Goal: Task Accomplishment & Management: Complete application form

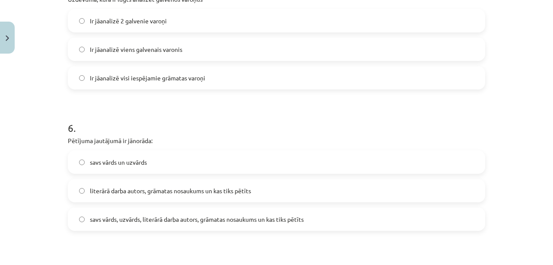
scroll to position [1427, 0]
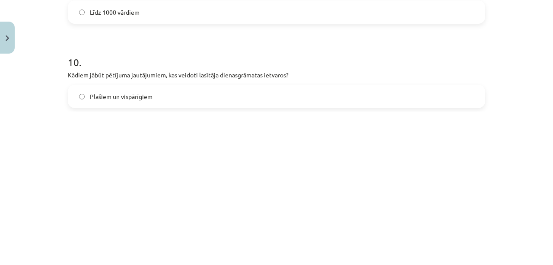
drag, startPoint x: 54, startPoint y: 48, endPoint x: -22, endPoint y: 323, distance: 285.3
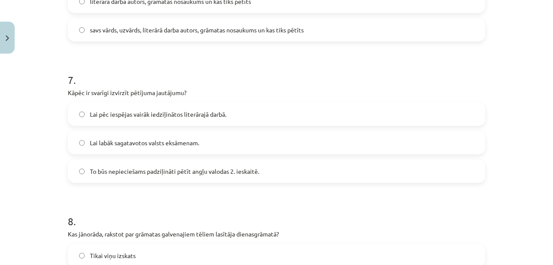
scroll to position [0, 0]
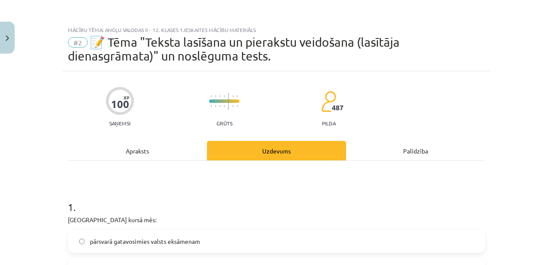
drag, startPoint x: 65, startPoint y: 165, endPoint x: 67, endPoint y: 29, distance: 136.6
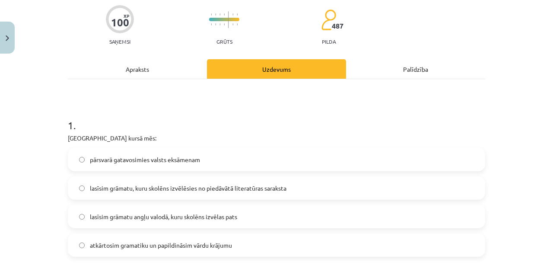
scroll to position [144, 0]
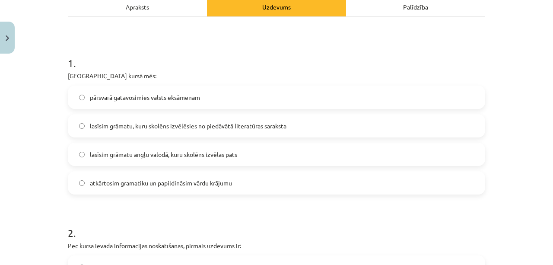
drag, startPoint x: 68, startPoint y: 35, endPoint x: 186, endPoint y: 84, distance: 127.1
drag, startPoint x: 186, startPoint y: 84, endPoint x: 166, endPoint y: 74, distance: 22.1
click at [166, 74] on p "Padziļinātajā kursā mēs:" at bounding box center [277, 75] width 418 height 9
click at [227, 192] on label "atkārtosim gramatiku un papildināsim vārdu krājumu" at bounding box center [277, 183] width 416 height 22
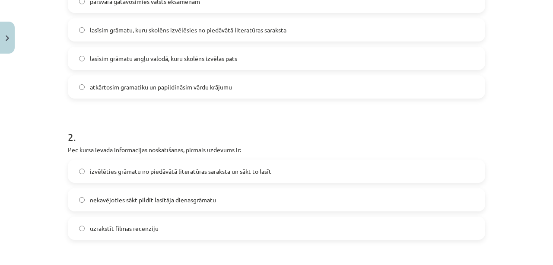
click at [270, 167] on span "izvēlēties grāmatu no piedāvātā literatūras saraksta un sākt to lasīt" at bounding box center [181, 171] width 182 height 9
click at [324, 129] on h1 "2 ." at bounding box center [277, 129] width 418 height 27
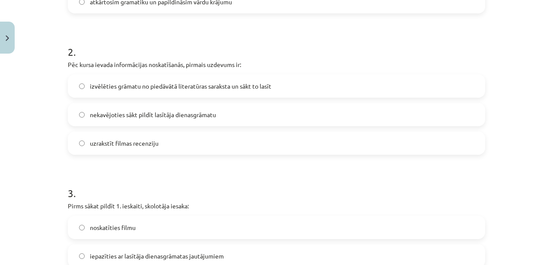
scroll to position [336, 0]
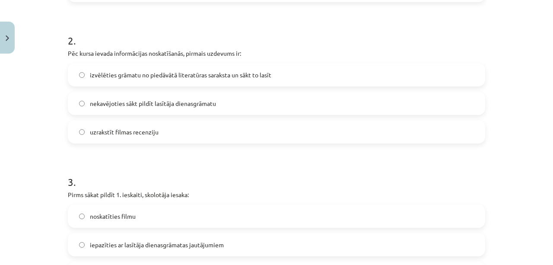
click at [346, 122] on label "uzrakstīt filmas recenziju" at bounding box center [277, 132] width 416 height 22
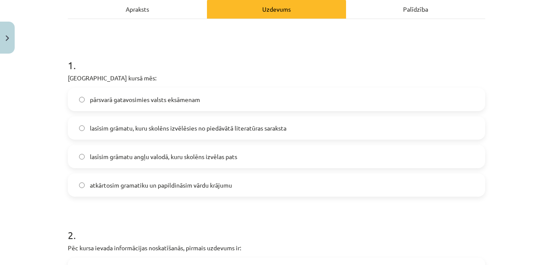
scroll to position [0, 0]
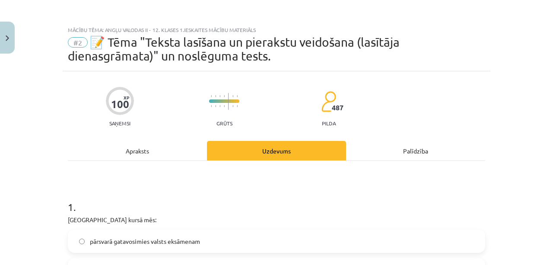
drag, startPoint x: 157, startPoint y: 148, endPoint x: 122, endPoint y: 148, distance: 34.6
click at [122, 148] on div "Apraksts" at bounding box center [137, 150] width 139 height 19
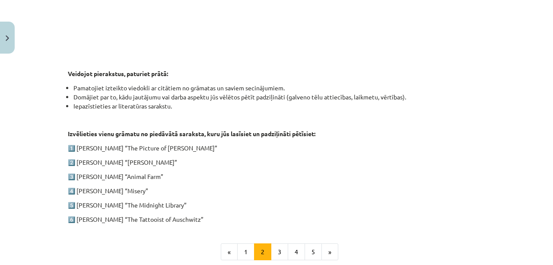
scroll to position [406, 0]
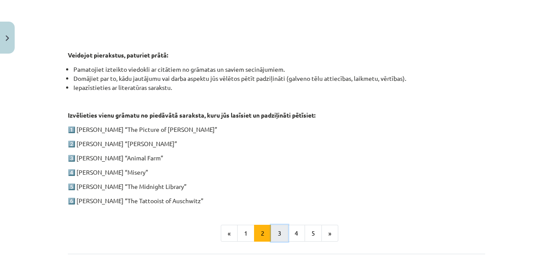
click at [282, 234] on button "3" at bounding box center [279, 233] width 17 height 17
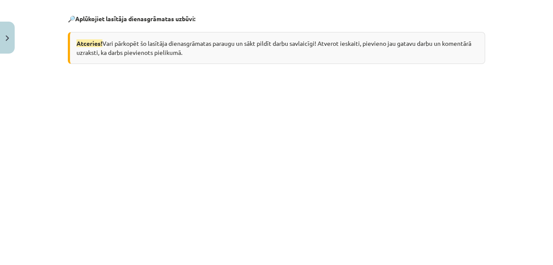
scroll to position [168, 0]
click at [100, 63] on div "Atceries! Vari pārkopēt šo lasītāja dienasgrāmatas paraugu un sākt pildīt darbu…" at bounding box center [277, 48] width 418 height 32
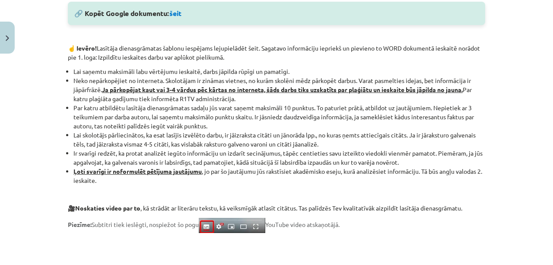
scroll to position [505, 0]
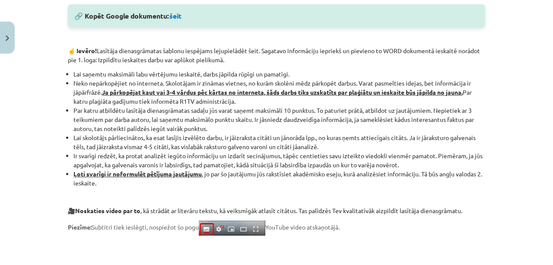
drag, startPoint x: 212, startPoint y: 0, endPoint x: 207, endPoint y: 112, distance: 112.1
click at [207, 112] on li "Par katru atbildētu lasītāja dienasgrāmatas sadaļu jūs varat saņemt maksimāli 1…" at bounding box center [280, 119] width 412 height 27
drag, startPoint x: 6, startPoint y: 113, endPoint x: 198, endPoint y: 118, distance: 192.9
click at [198, 118] on li "Par katru atbildētu lasītāja dienasgrāmatas sadaļu jūs varat saņemt maksimāli 1…" at bounding box center [280, 119] width 412 height 27
drag, startPoint x: 198, startPoint y: 118, endPoint x: 83, endPoint y: 68, distance: 126.3
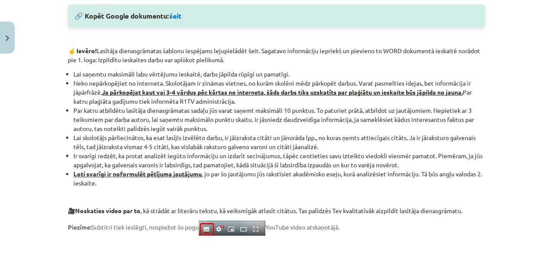
click at [83, 68] on div "🔎 Aplūkojiet lasītāja dienasgrāmatas uzbūvi: Atceries! Vari pārkopēt šo lasītāj…" at bounding box center [277, 31] width 418 height 735
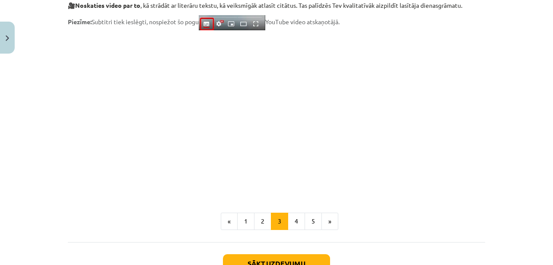
scroll to position [774, 0]
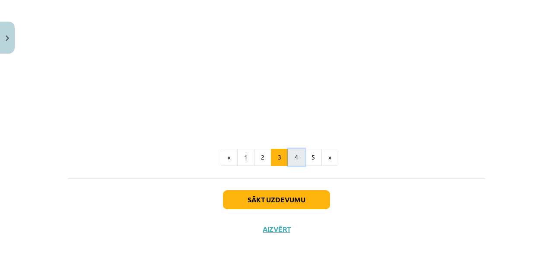
click at [293, 157] on button "4" at bounding box center [296, 157] width 17 height 17
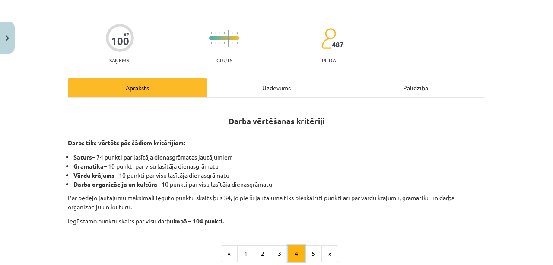
scroll to position [159, 0]
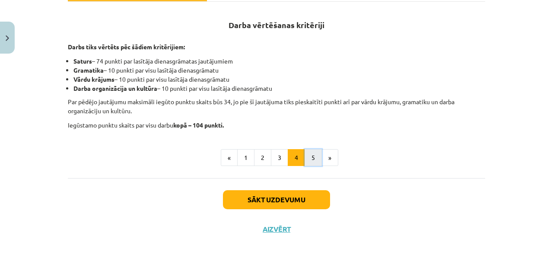
click at [311, 158] on button "5" at bounding box center [313, 157] width 17 height 17
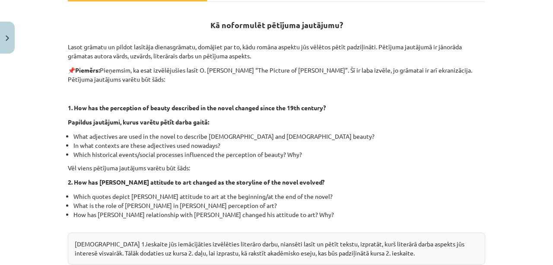
drag, startPoint x: 291, startPoint y: 138, endPoint x: 256, endPoint y: 117, distance: 41.1
click at [256, 117] on div "Kā noformulēt pētījuma jautājumu? Lasot grāmatu un pildot lasītāja dienasgrāmat…" at bounding box center [277, 149] width 418 height 278
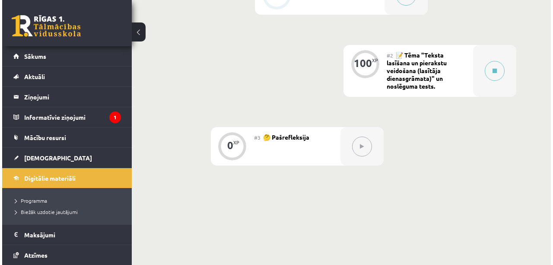
scroll to position [288, 0]
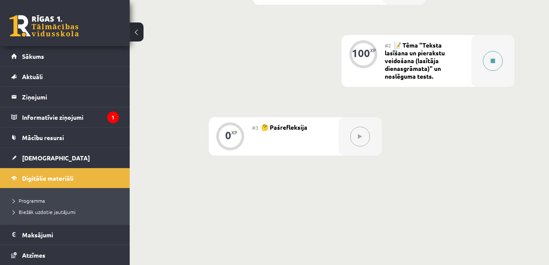
click at [480, 58] on div at bounding box center [492, 61] width 43 height 52
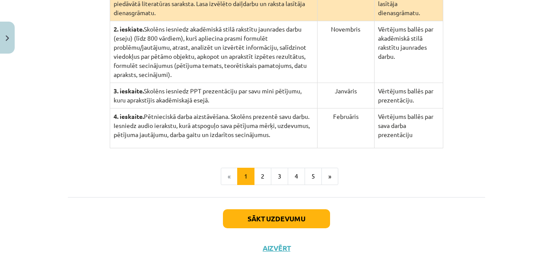
scroll to position [273, 0]
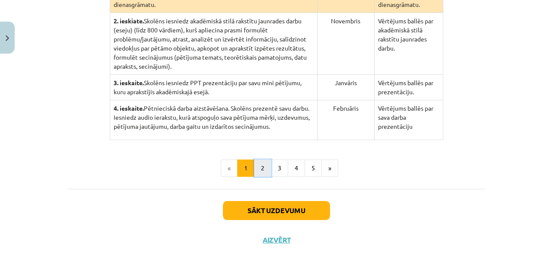
click at [259, 160] on button "2" at bounding box center [262, 168] width 17 height 17
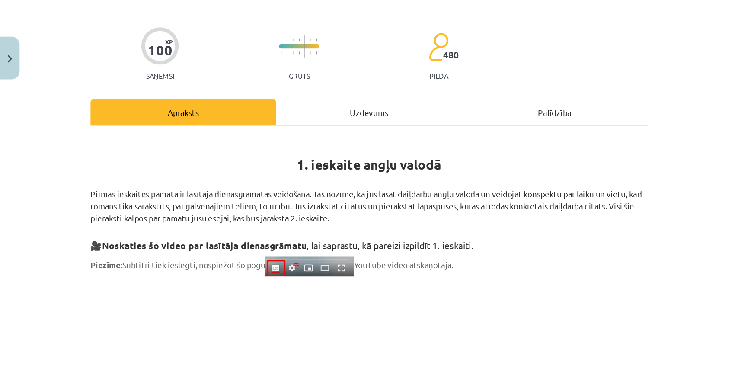
scroll to position [215, 0]
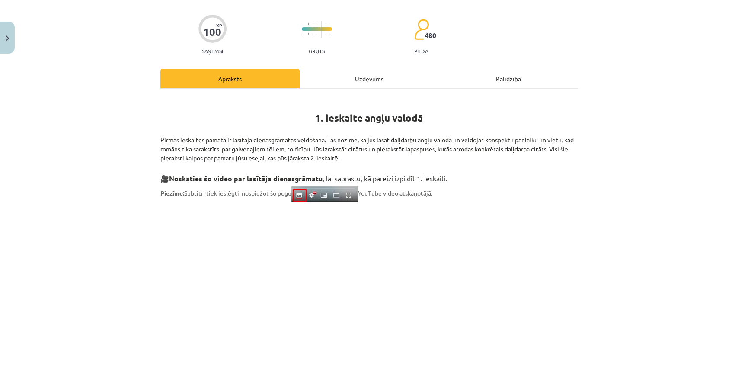
click at [337, 85] on div "Uzdevums" at bounding box center [369, 78] width 139 height 19
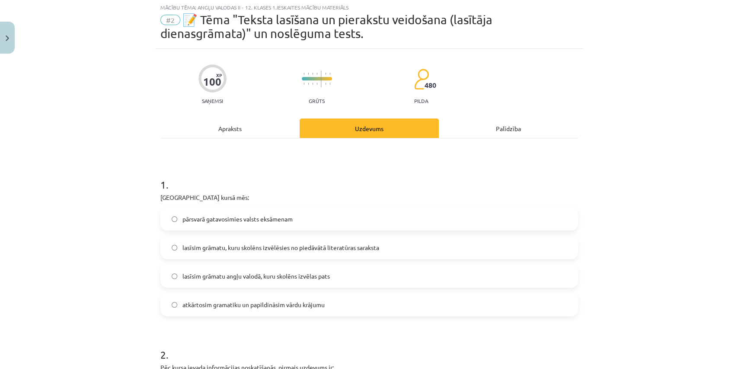
scroll to position [22, 0]
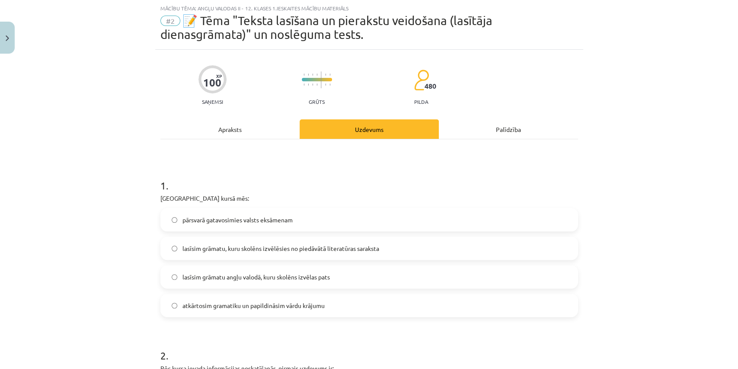
click at [302, 265] on label "atkārtosim gramatiku un papildināsim vārdu krājumu" at bounding box center [369, 305] width 416 height 22
drag, startPoint x: 672, startPoint y: 124, endPoint x: 1129, endPoint y: 126, distance: 457.9
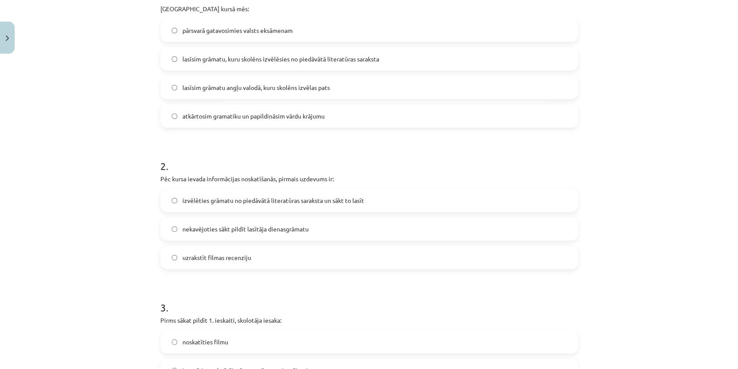
scroll to position [214, 0]
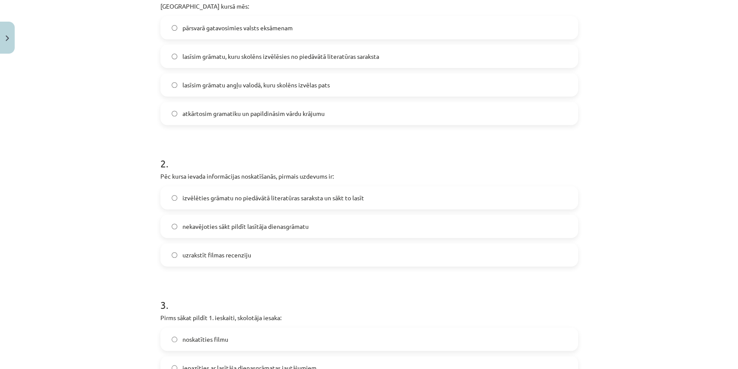
drag, startPoint x: 247, startPoint y: 109, endPoint x: 120, endPoint y: 122, distance: 127.8
click at [120, 122] on div "Mācību tēma: Angļu valodas ii - 12. klases 1.ieskaites mācību materiāls #2 📝 Tē…" at bounding box center [369, 184] width 738 height 369
drag, startPoint x: 120, startPoint y: 122, endPoint x: 335, endPoint y: 157, distance: 217.7
click at [335, 157] on h1 "2 ." at bounding box center [369, 155] width 418 height 27
click at [318, 193] on span "izvēlēties grāmatu no piedāvātā literatūras saraksta un sākt to lasīt" at bounding box center [273, 197] width 182 height 9
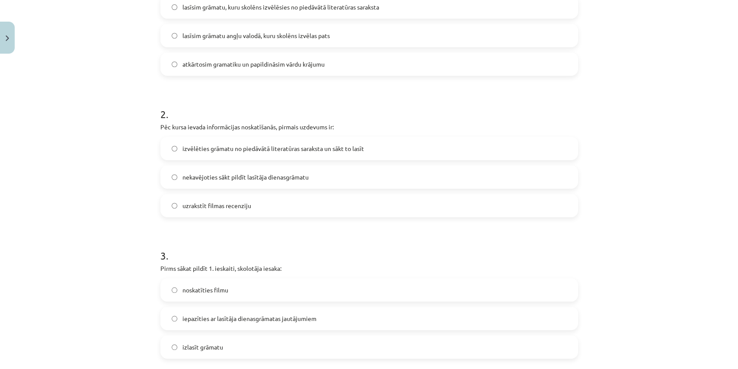
scroll to position [310, 0]
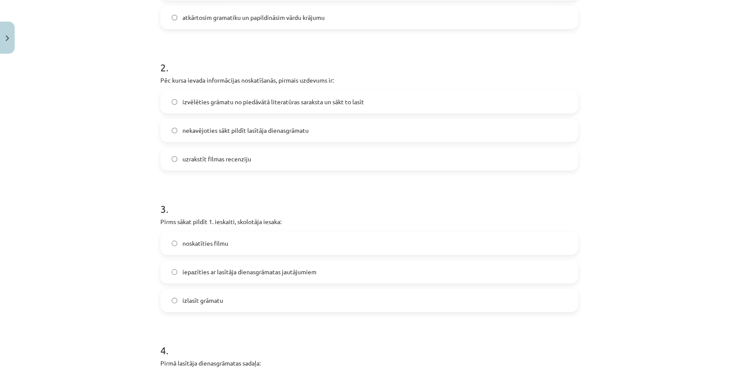
click at [265, 265] on label "izlasīt grāmatu" at bounding box center [369, 300] width 416 height 22
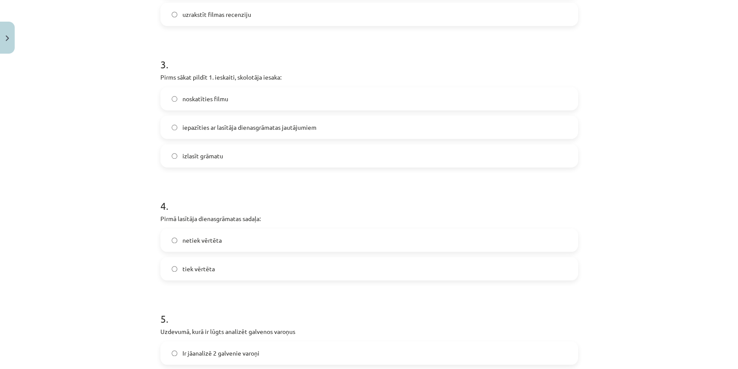
scroll to position [502, 0]
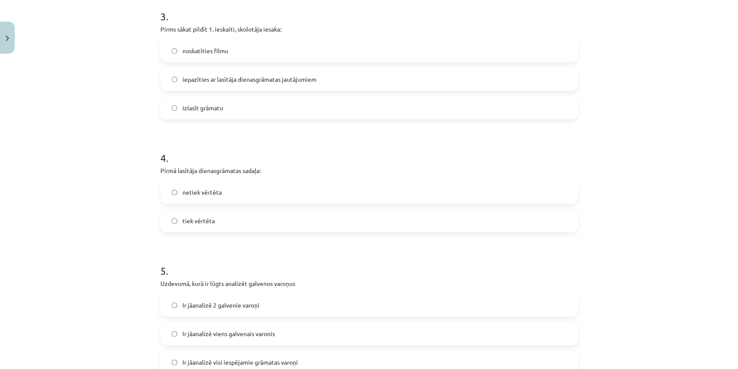
click at [107, 218] on div "Mācību tēma: Angļu valodas ii - 12. klases 1.ieskaites mācību materiāls #2 📝 Tē…" at bounding box center [369, 184] width 738 height 369
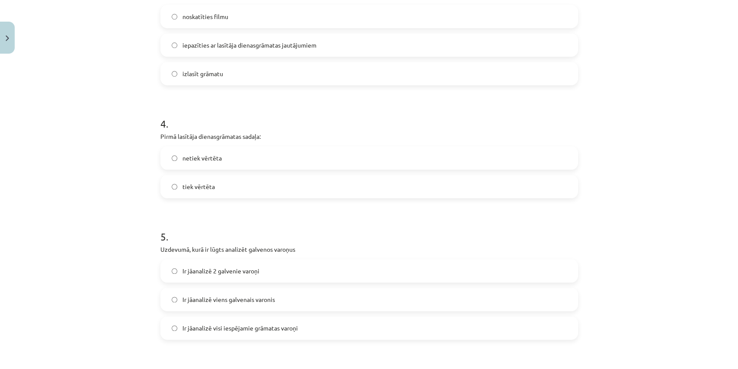
scroll to position [550, 0]
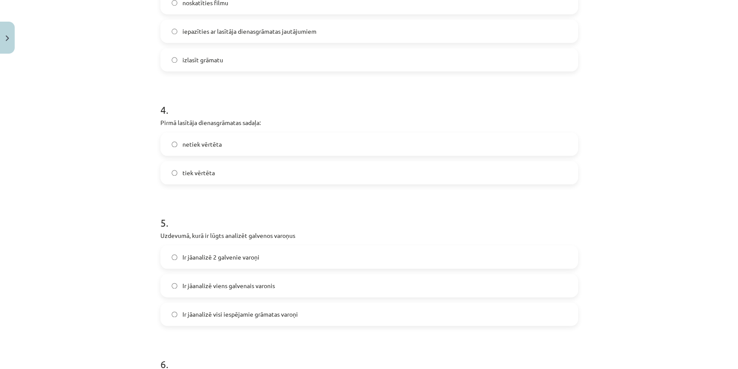
click at [248, 102] on h1 "4 ." at bounding box center [369, 102] width 418 height 27
click at [245, 167] on label "tiek vērtēta" at bounding box center [369, 173] width 416 height 22
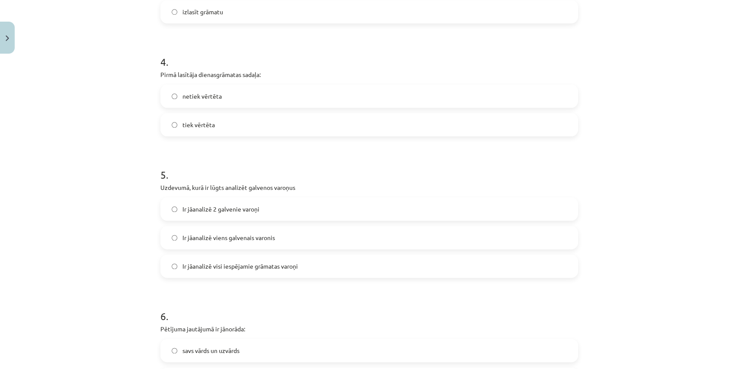
click at [316, 265] on label "Ir jāanalizē visi iespējamie grāmatas varoņi" at bounding box center [369, 266] width 416 height 22
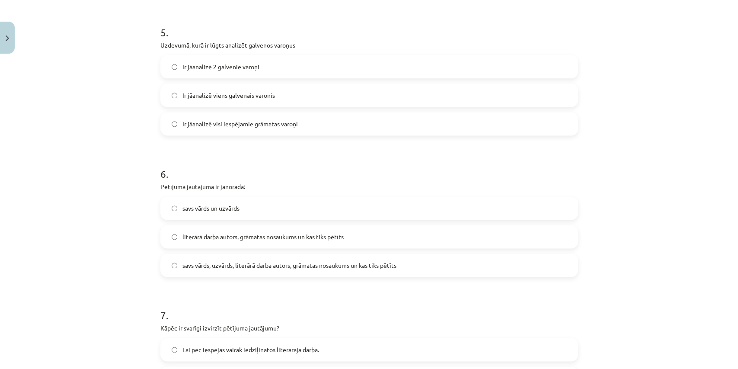
scroll to position [742, 0]
click at [221, 238] on span "literārā darba autors, grāmatas nosaukums un kas tiks pētīts" at bounding box center [262, 234] width 161 height 9
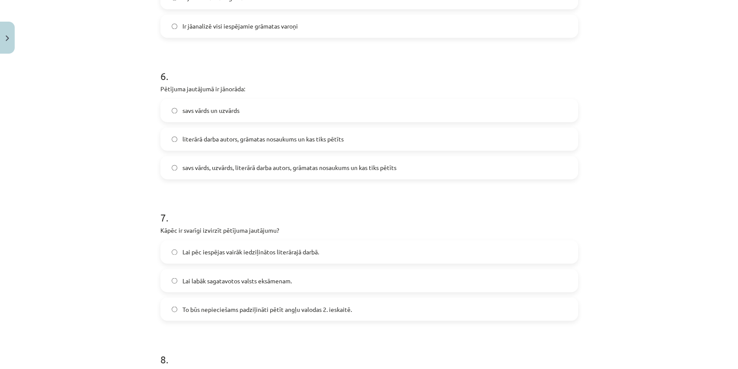
drag, startPoint x: 221, startPoint y: 238, endPoint x: 194, endPoint y: 214, distance: 36.2
click at [194, 214] on h1 "7 ." at bounding box center [369, 209] width 418 height 27
click at [299, 238] on div "7 . Kāpēc ir svarīgi izvirzīt pētījuma jautājumu? Lai pēc iespējas vairāk iedzi…" at bounding box center [369, 258] width 418 height 124
click at [312, 255] on span "Lai pēc iespējas vairāk iedziļinātos literārajā darbā." at bounding box center [250, 251] width 137 height 9
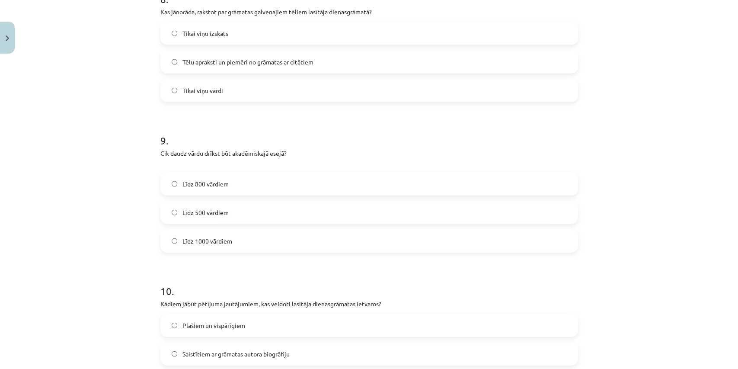
scroll to position [1179, 0]
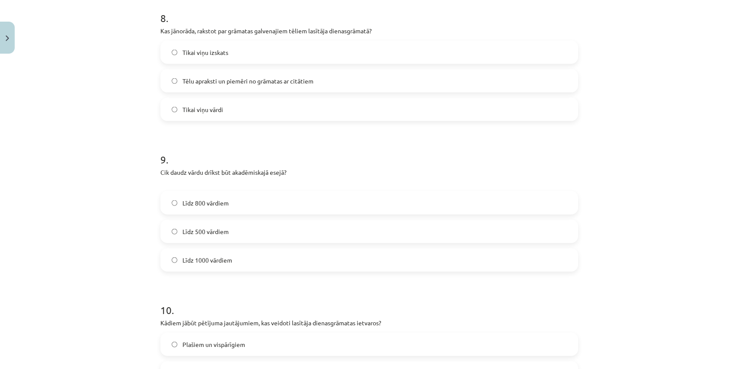
click at [245, 208] on label "Līdz 800 vārdiem" at bounding box center [369, 203] width 416 height 22
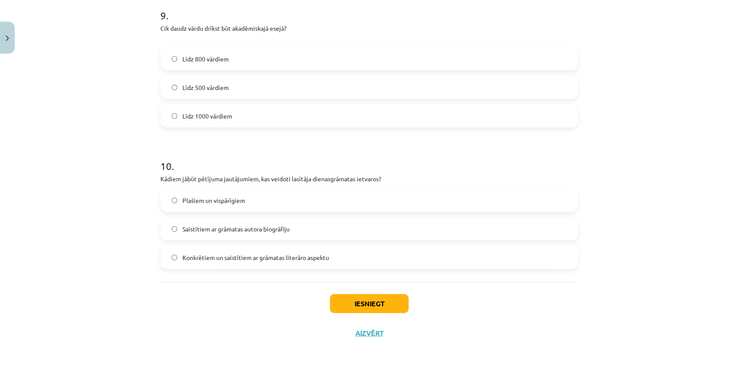
click at [345, 255] on label "Konkrētiem un saistītiem ar grāmatas literāro aspektu" at bounding box center [369, 257] width 416 height 22
click at [373, 265] on button "Iesniegt" at bounding box center [369, 303] width 79 height 19
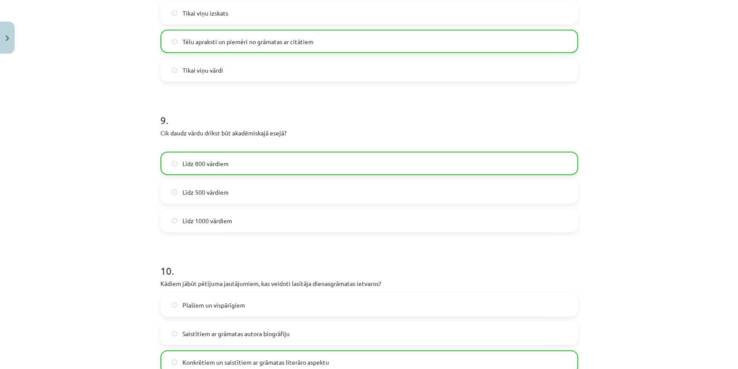
scroll to position [1350, 0]
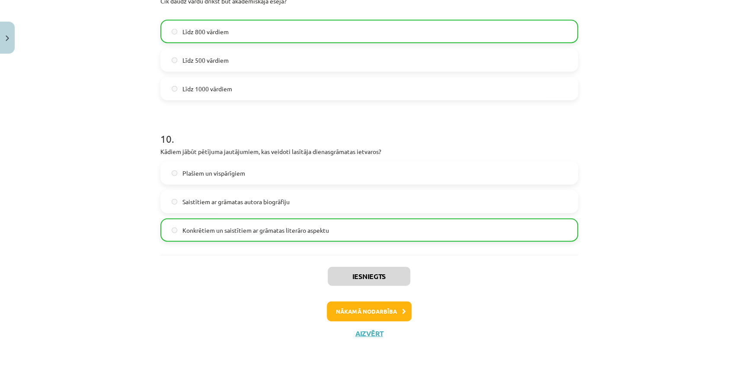
drag, startPoint x: 361, startPoint y: 116, endPoint x: 355, endPoint y: 217, distance: 101.4
click at [391, 265] on button "Nākamā nodarbība" at bounding box center [369, 311] width 85 height 20
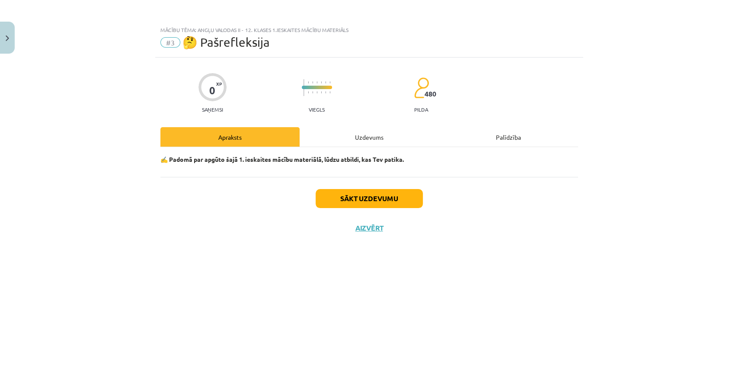
click at [387, 125] on div "0 XP Saņemsi Viegls 480 pilda Apraksts Uzdevums Palīdzība ✍️ Padomā par apgūto …" at bounding box center [369, 203] width 428 height 290
click at [385, 136] on div "Uzdevums" at bounding box center [369, 136] width 139 height 19
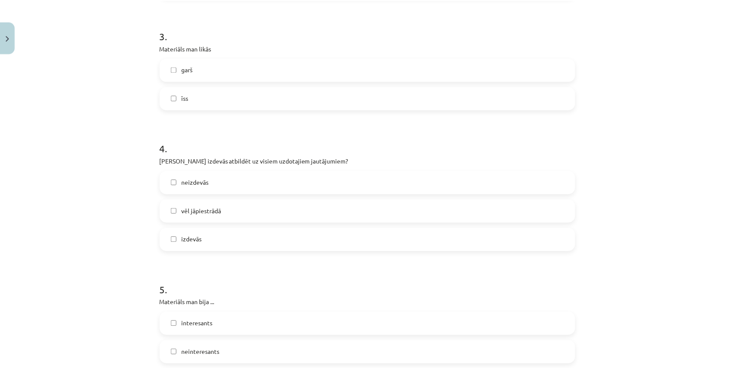
scroll to position [710, 0]
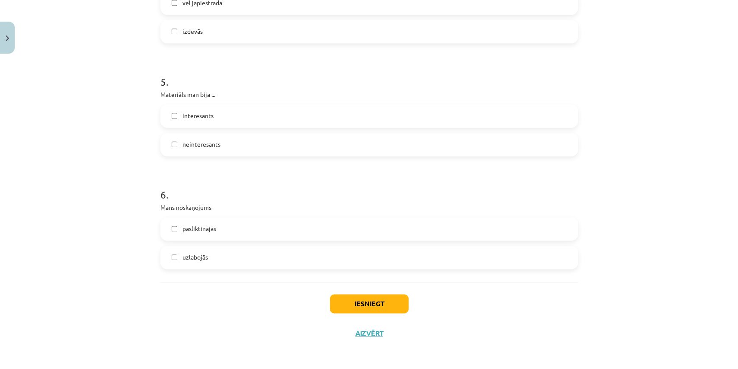
drag, startPoint x: 386, startPoint y: 160, endPoint x: 378, endPoint y: 281, distance: 121.3
click at [361, 223] on label "pasliktinājās" at bounding box center [369, 229] width 416 height 22
click at [381, 265] on button "Iesniegt" at bounding box center [369, 303] width 79 height 19
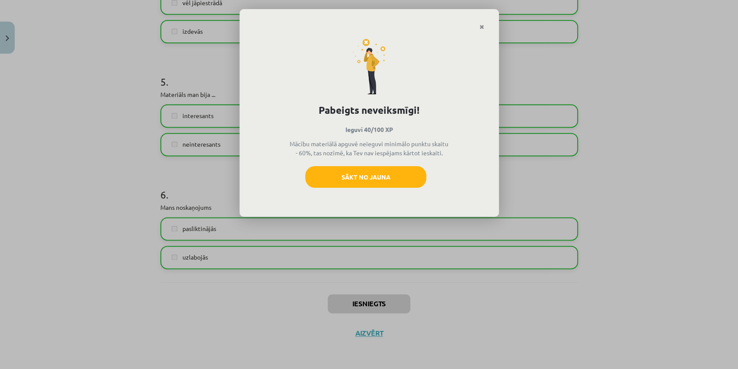
drag, startPoint x: 381, startPoint y: 302, endPoint x: 553, endPoint y: 32, distance: 320.9
click at [553, 32] on div "Pabeigts neveiksmīgi! Ieguvi 40/100 XP Mācību materiālā apguvē neieguvi minimāl…" at bounding box center [369, 184] width 738 height 369
click at [484, 27] on link "Close" at bounding box center [481, 27] width 15 height 17
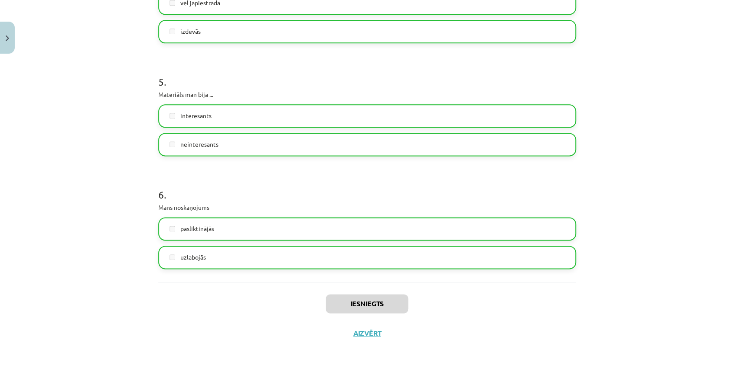
drag, startPoint x: 391, startPoint y: 204, endPoint x: 375, endPoint y: 370, distance: 166.4
click at [368, 265] on button "Aizvērt" at bounding box center [367, 333] width 33 height 9
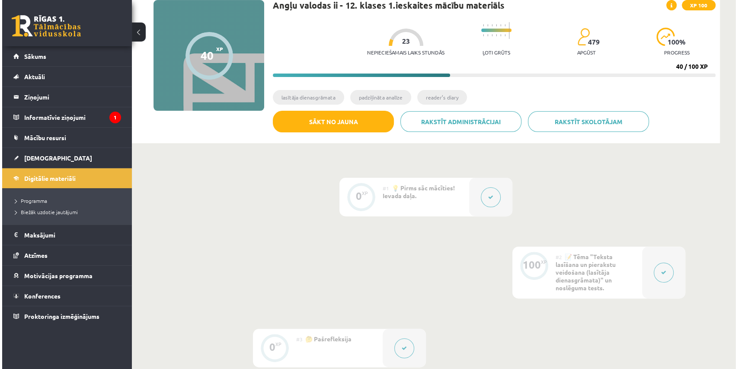
scroll to position [96, 0]
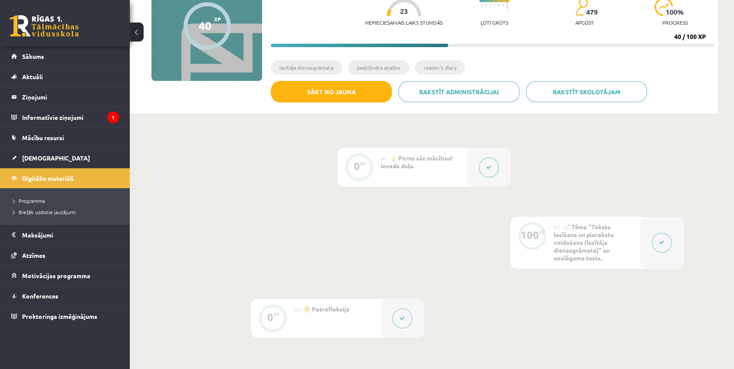
click at [553, 241] on button at bounding box center [662, 243] width 20 height 20
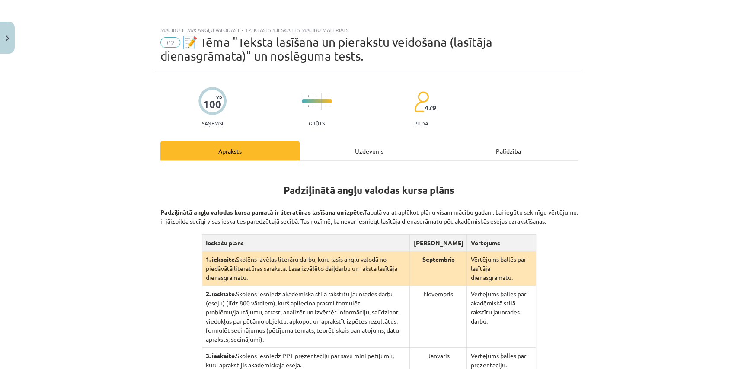
click at [380, 158] on div "Uzdevums" at bounding box center [369, 150] width 139 height 19
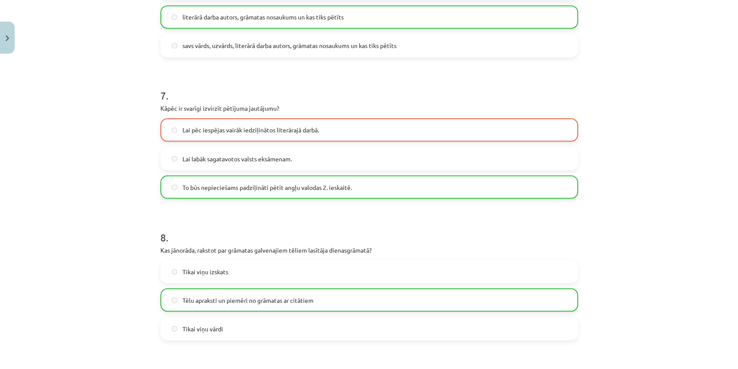
scroll to position [869, 0]
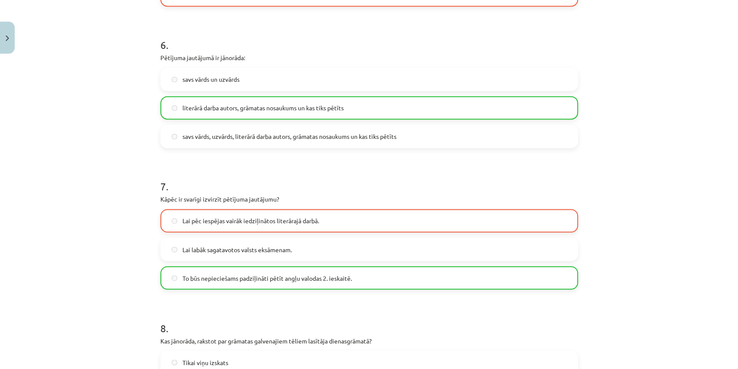
drag, startPoint x: 252, startPoint y: 195, endPoint x: 228, endPoint y: 182, distance: 26.3
click at [228, 182] on h1 "7 ." at bounding box center [369, 178] width 418 height 27
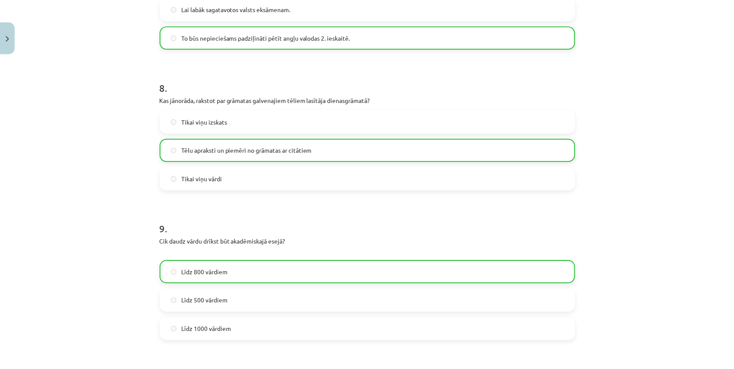
scroll to position [1350, 0]
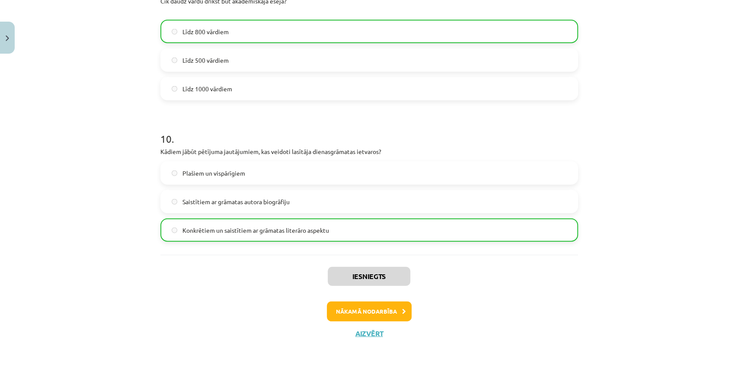
click at [373, 265] on div "Iesniegts Nākamā nodarbība Aizvērt" at bounding box center [369, 299] width 418 height 88
click at [372, 265] on button "Aizvērt" at bounding box center [369, 333] width 33 height 9
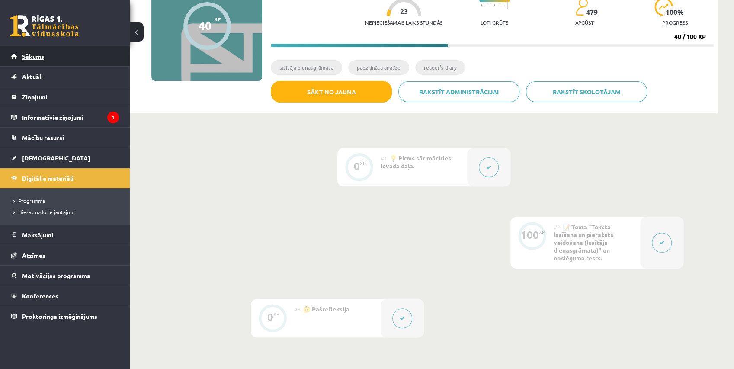
click at [99, 51] on link "Sākums" at bounding box center [65, 56] width 108 height 20
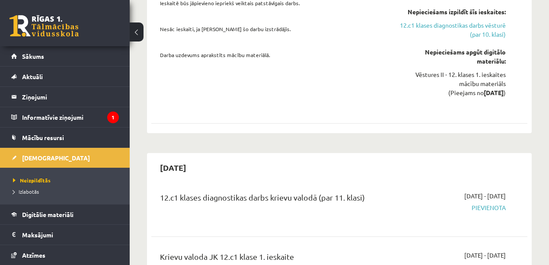
scroll to position [1153, 0]
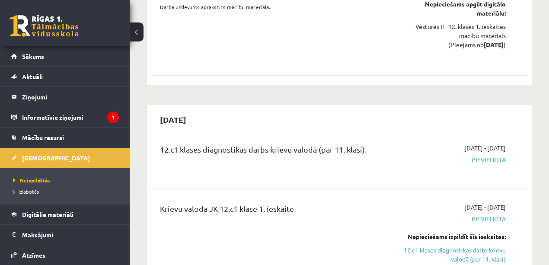
drag, startPoint x: 199, startPoint y: 122, endPoint x: 352, endPoint y: 121, distance: 153.5
click at [352, 194] on div "Krievu valoda JK 12.c1 klase 1. ieskaite 2025-10-01 - 2025-10-15 Pievienota Nep…" at bounding box center [339, 268] width 376 height 149
click at [351, 194] on div "Krievu valoda JK 12.c1 klase 1. ieskaite 2025-10-01 - 2025-10-15 Pievienota Nep…" at bounding box center [339, 268] width 376 height 149
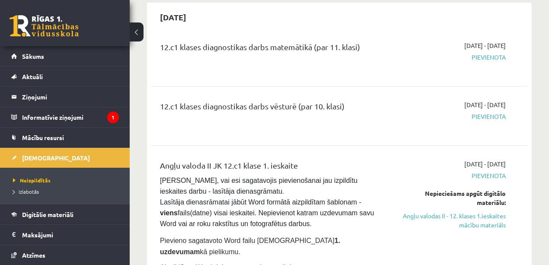
scroll to position [0, 0]
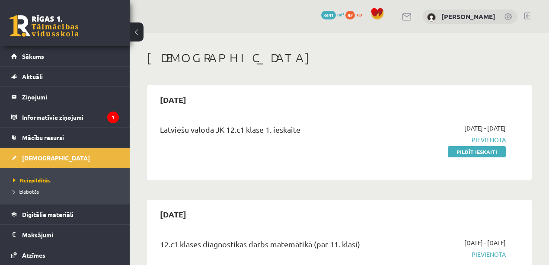
drag, startPoint x: 368, startPoint y: 183, endPoint x: 343, endPoint y: 70, distance: 115.5
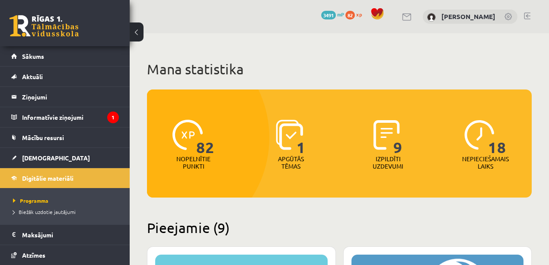
scroll to position [923, 0]
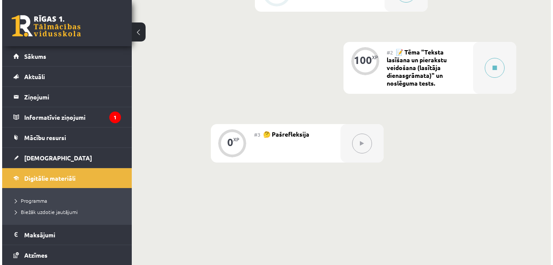
scroll to position [329, 0]
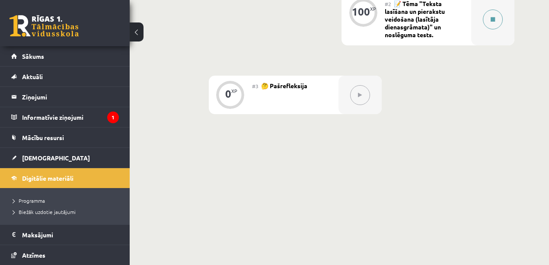
click at [492, 21] on icon at bounding box center [493, 19] width 4 height 5
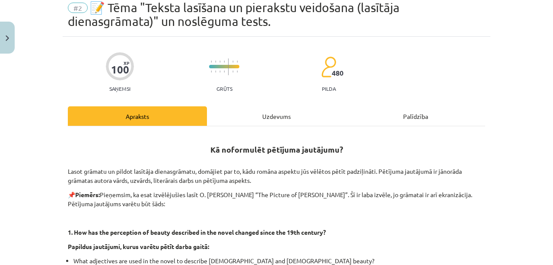
scroll to position [48, 0]
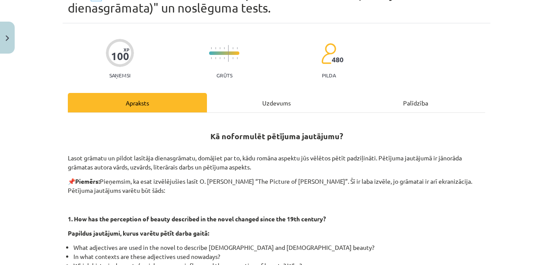
click at [400, 166] on p "Lasot grāmatu un pildot lasītāja dienasgrāmatu, domājiet par to, kādu romāna as…" at bounding box center [277, 157] width 418 height 27
drag, startPoint x: 400, startPoint y: 166, endPoint x: 348, endPoint y: 197, distance: 60.3
click at [348, 197] on div "Kā noformulēt pētījuma jautājumu? Lasot grāmatu un pildot lasītāja dienasgrāmat…" at bounding box center [277, 260] width 418 height 278
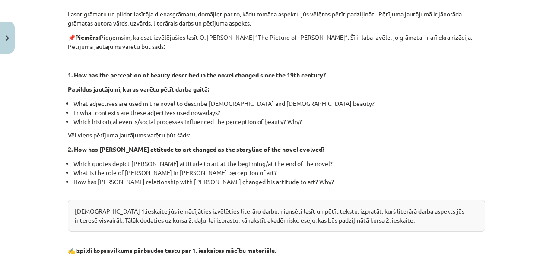
scroll to position [288, 0]
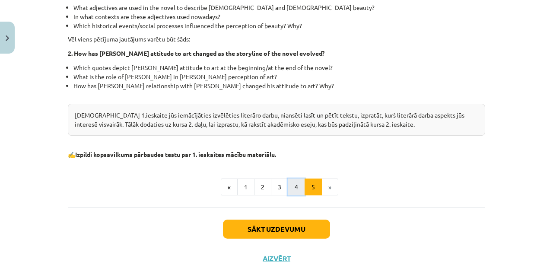
click at [288, 183] on button "4" at bounding box center [296, 187] width 17 height 17
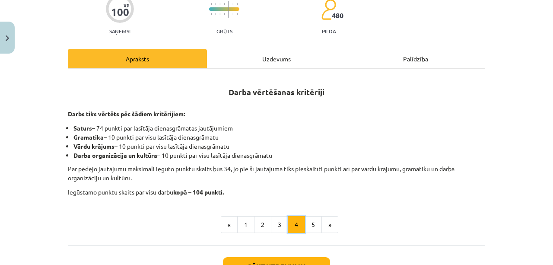
scroll to position [111, 0]
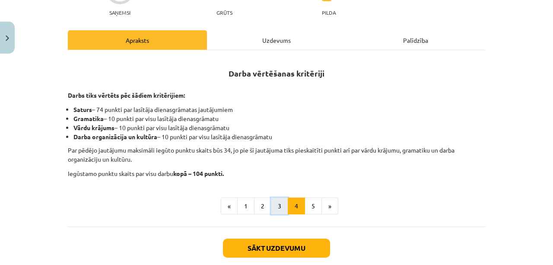
click at [284, 212] on button "3" at bounding box center [279, 206] width 17 height 17
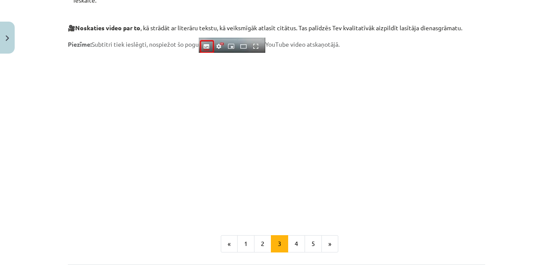
scroll to position [774, 0]
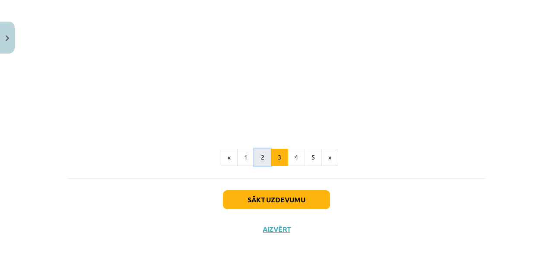
click at [262, 157] on button "2" at bounding box center [262, 157] width 17 height 17
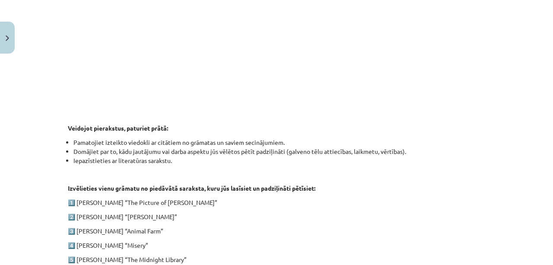
scroll to position [408, 0]
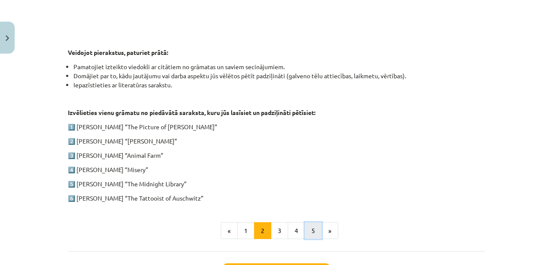
click at [308, 232] on button "5" at bounding box center [313, 230] width 17 height 17
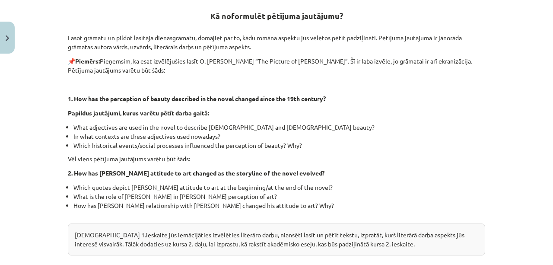
scroll to position [317, 0]
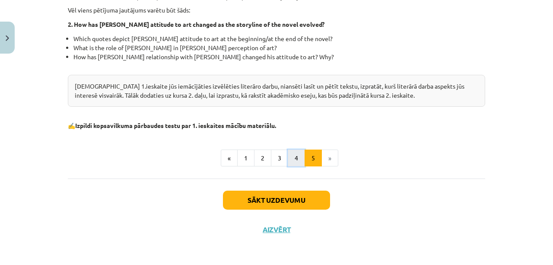
click at [292, 158] on button "4" at bounding box center [296, 158] width 17 height 17
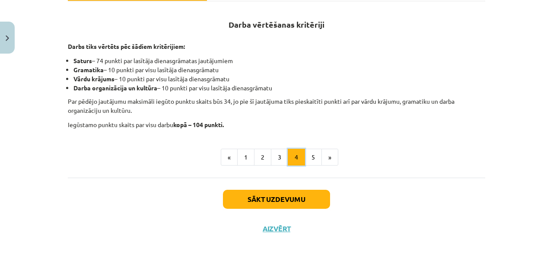
scroll to position [159, 0]
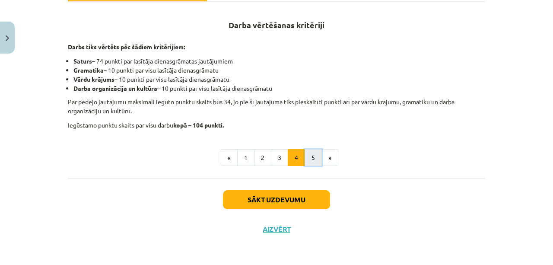
click at [307, 160] on button "5" at bounding box center [313, 157] width 17 height 17
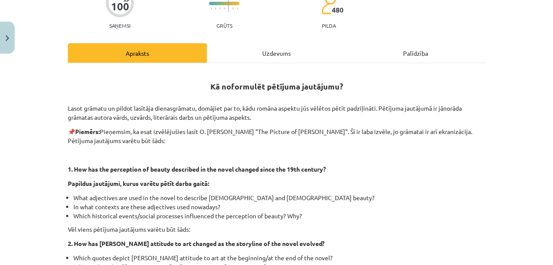
scroll to position [63, 0]
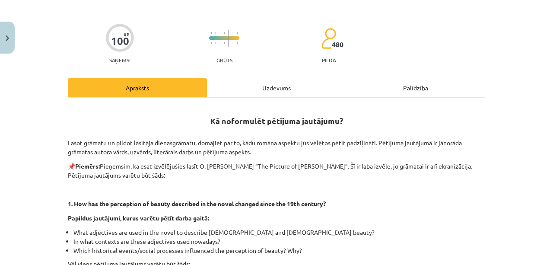
drag, startPoint x: 307, startPoint y: 160, endPoint x: 291, endPoint y: 153, distance: 17.8
click at [291, 153] on p "Lasot grāmatu un pildot lasītāja dienasgrāmatu, domājiet par to, kādu romāna as…" at bounding box center [277, 142] width 418 height 27
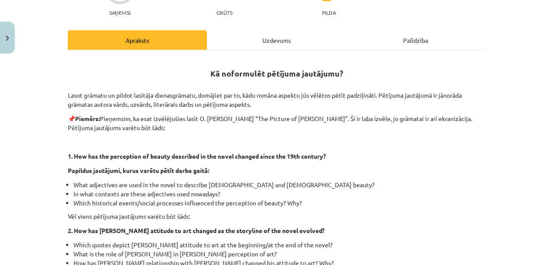
scroll to position [207, 0]
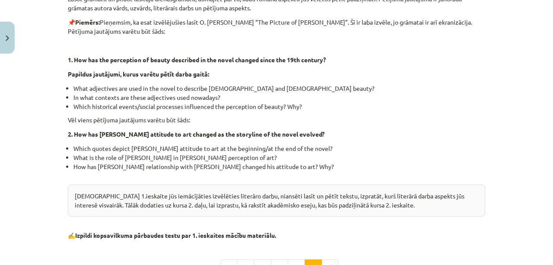
click at [378, 136] on p "2. How has Dorian Gray’s attitude to art changed as the storyline of the novel …" at bounding box center [277, 134] width 418 height 9
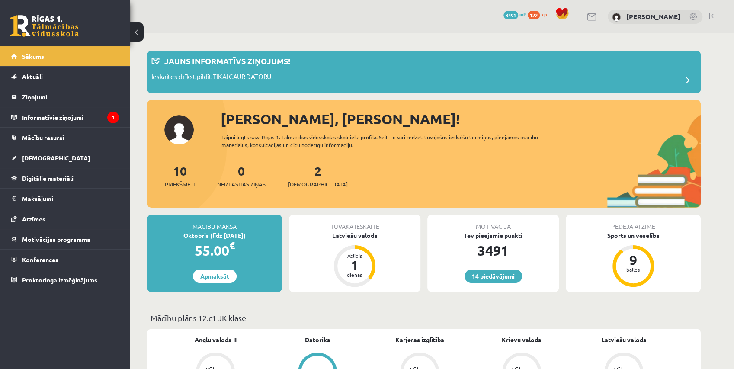
drag, startPoint x: 0, startPoint y: 0, endPoint x: 293, endPoint y: 23, distance: 293.7
click at [293, 23] on div "14 Dāvanas 3491 mP 122 xp [PERSON_NAME]" at bounding box center [432, 16] width 604 height 33
